Goal: Task Accomplishment & Management: Use online tool/utility

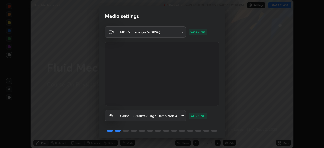
scroll to position [18, 0]
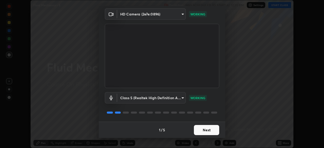
click at [205, 130] on button "Next" at bounding box center [206, 130] width 25 height 10
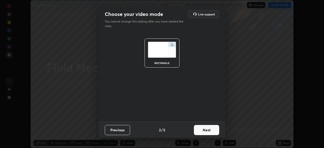
scroll to position [0, 0]
click at [204, 130] on button "Next" at bounding box center [206, 130] width 25 height 10
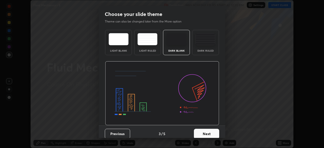
scroll to position [4, 0]
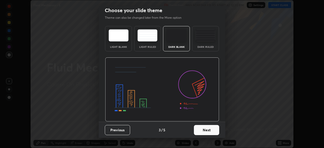
click at [203, 130] on button "Next" at bounding box center [206, 130] width 25 height 10
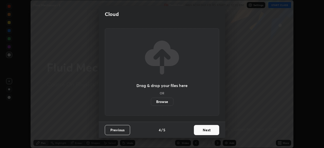
click at [206, 129] on button "Next" at bounding box center [206, 130] width 25 height 10
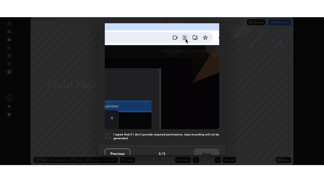
scroll to position [121, 0]
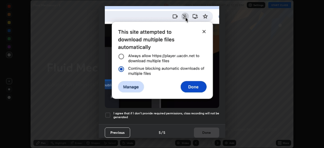
click at [108, 112] on div at bounding box center [108, 115] width 6 height 6
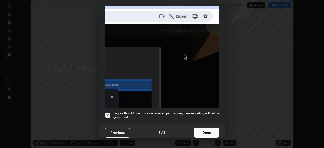
click at [200, 130] on button "Done" at bounding box center [206, 132] width 25 height 10
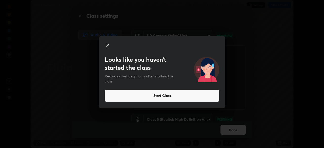
click at [170, 94] on button "Start Class" at bounding box center [162, 96] width 114 height 12
click at [169, 93] on button "Start Class" at bounding box center [162, 96] width 114 height 12
click at [167, 94] on button "Start Class" at bounding box center [162, 96] width 114 height 12
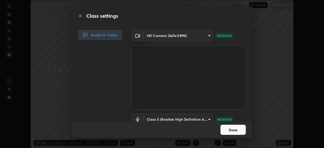
click at [228, 127] on button "Done" at bounding box center [232, 130] width 25 height 10
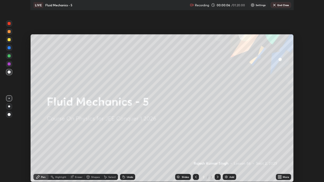
scroll to position [182, 324]
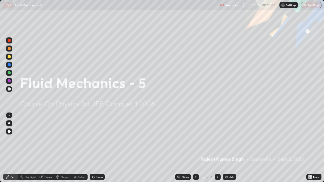
click at [10, 57] on div at bounding box center [9, 56] width 3 height 3
click at [9, 56] on div at bounding box center [9, 56] width 3 height 3
click at [226, 148] on img at bounding box center [226, 177] width 4 height 4
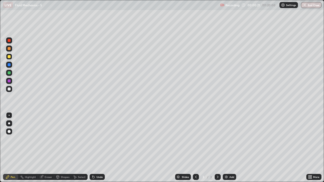
click at [8, 56] on div at bounding box center [9, 56] width 3 height 3
click at [9, 89] on div at bounding box center [9, 88] width 3 height 3
click at [9, 57] on div at bounding box center [9, 56] width 3 height 3
click at [8, 73] on div at bounding box center [9, 72] width 3 height 3
click at [8, 88] on div at bounding box center [9, 88] width 3 height 3
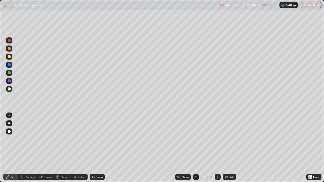
click at [9, 56] on div at bounding box center [9, 56] width 3 height 3
click at [8, 40] on div at bounding box center [9, 40] width 3 height 3
click at [10, 88] on div at bounding box center [9, 88] width 3 height 3
click at [9, 56] on div at bounding box center [9, 56] width 3 height 3
click at [230, 148] on div "Add" at bounding box center [231, 177] width 5 height 3
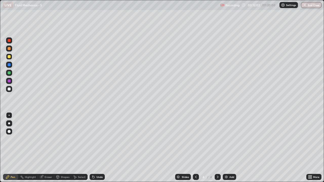
click at [9, 41] on div at bounding box center [9, 40] width 3 height 3
click at [8, 57] on div at bounding box center [9, 56] width 3 height 3
click at [9, 58] on div at bounding box center [9, 56] width 3 height 3
click at [9, 72] on div at bounding box center [9, 72] width 3 height 3
click at [10, 56] on div at bounding box center [9, 56] width 3 height 3
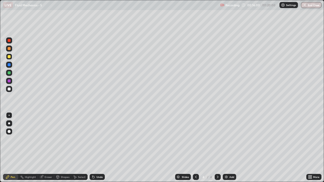
click at [226, 148] on img at bounding box center [226, 177] width 4 height 4
click at [8, 56] on div at bounding box center [9, 56] width 3 height 3
click at [9, 88] on div at bounding box center [9, 88] width 3 height 3
click at [3, 148] on div "Pen" at bounding box center [10, 177] width 15 height 10
click at [8, 49] on div at bounding box center [9, 48] width 3 height 3
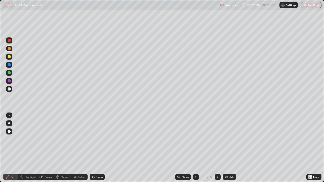
click at [228, 148] on div "Add" at bounding box center [229, 177] width 13 height 6
click at [10, 55] on div at bounding box center [9, 56] width 3 height 3
click at [195, 148] on icon at bounding box center [196, 177] width 4 height 4
click at [217, 148] on icon at bounding box center [217, 177] width 4 height 4
click at [225, 148] on img at bounding box center [226, 177] width 4 height 4
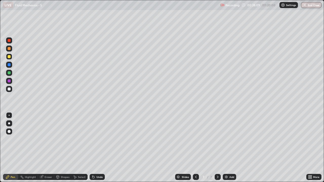
click at [9, 49] on div at bounding box center [9, 48] width 3 height 3
click at [8, 90] on div at bounding box center [9, 88] width 3 height 3
click at [9, 56] on div at bounding box center [9, 56] width 3 height 3
click at [50, 148] on div "Eraser" at bounding box center [49, 177] width 8 height 3
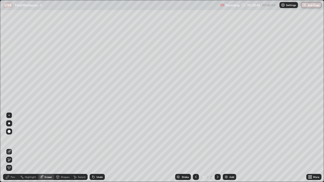
click at [9, 148] on icon at bounding box center [9, 160] width 3 height 3
click at [11, 148] on div "Pen" at bounding box center [10, 177] width 15 height 6
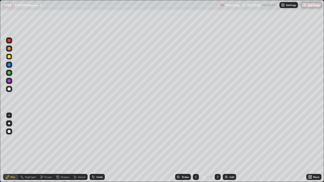
click at [9, 73] on div at bounding box center [9, 72] width 3 height 3
click at [48, 148] on div "Eraser" at bounding box center [49, 177] width 8 height 3
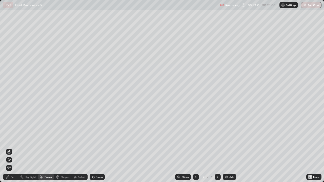
click at [13, 148] on div "Pen" at bounding box center [13, 177] width 5 height 3
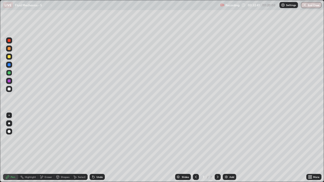
click at [9, 89] on div at bounding box center [9, 88] width 3 height 3
click at [9, 55] on div at bounding box center [9, 56] width 3 height 3
click at [8, 56] on div at bounding box center [9, 56] width 3 height 3
click at [9, 89] on div at bounding box center [9, 88] width 3 height 3
click at [8, 55] on div at bounding box center [9, 56] width 3 height 3
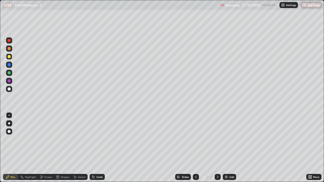
click at [9, 88] on div at bounding box center [9, 88] width 3 height 3
click at [10, 81] on div at bounding box center [9, 80] width 3 height 3
click at [226, 148] on div "Add" at bounding box center [229, 177] width 13 height 6
click at [8, 56] on div at bounding box center [9, 56] width 3 height 3
click at [9, 48] on div at bounding box center [9, 48] width 3 height 3
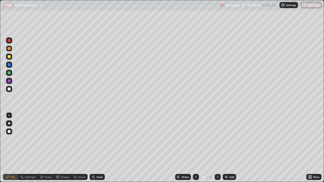
click at [8, 89] on div at bounding box center [9, 88] width 3 height 3
click at [9, 56] on div at bounding box center [9, 56] width 3 height 3
click at [9, 72] on div at bounding box center [9, 72] width 3 height 3
click at [9, 73] on div at bounding box center [9, 72] width 3 height 3
click at [9, 57] on div at bounding box center [9, 56] width 3 height 3
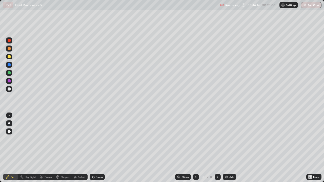
click at [10, 73] on div at bounding box center [9, 72] width 3 height 3
click at [9, 73] on div at bounding box center [9, 72] width 3 height 3
click at [10, 57] on div at bounding box center [9, 56] width 3 height 3
click at [8, 56] on div at bounding box center [9, 56] width 3 height 3
click at [46, 148] on div "Eraser" at bounding box center [49, 177] width 8 height 3
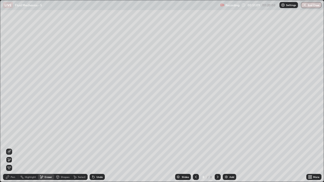
click at [9, 148] on icon at bounding box center [9, 151] width 3 height 3
click at [13, 148] on div "Pen" at bounding box center [13, 177] width 5 height 3
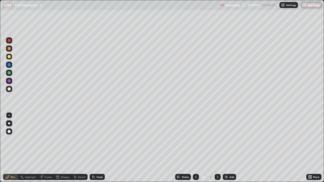
click at [313, 6] on button "End Class" at bounding box center [311, 5] width 20 height 6
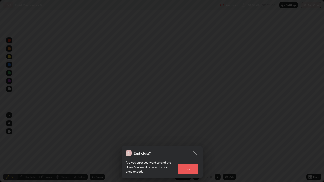
click at [192, 148] on button "End" at bounding box center [188, 169] width 20 height 10
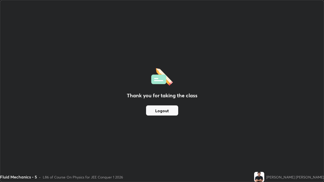
click at [164, 109] on button "Logout" at bounding box center [162, 110] width 32 height 10
